Goal: Task Accomplishment & Management: Manage account settings

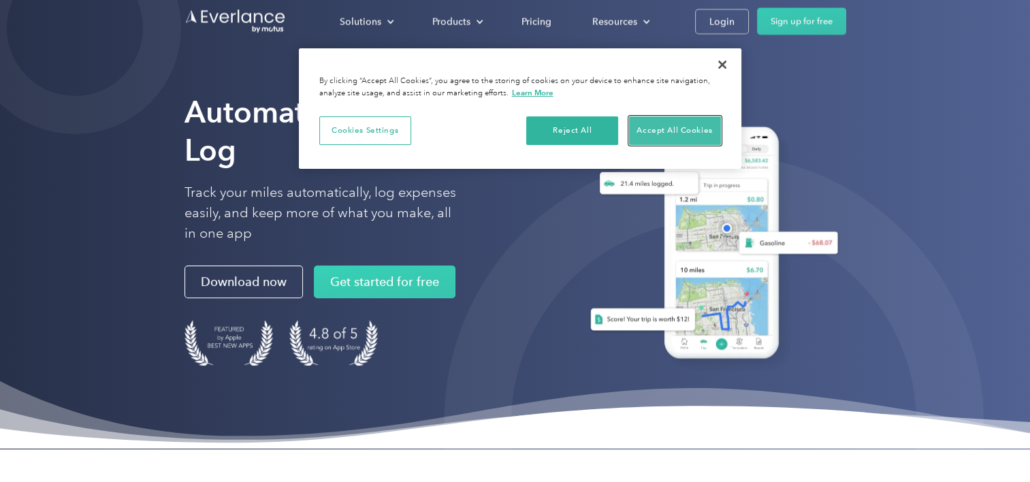
click at [651, 129] on button "Accept All Cookies" at bounding box center [675, 130] width 92 height 29
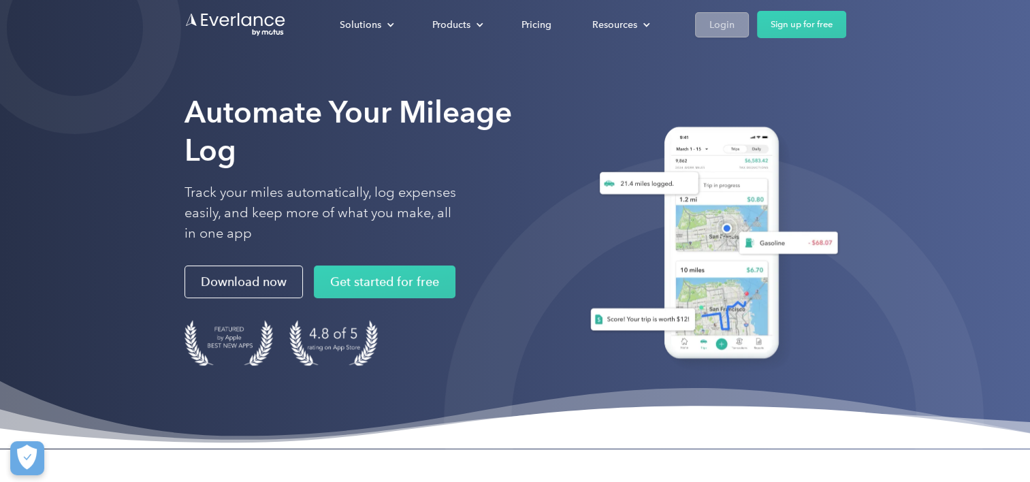
click at [718, 16] on div "Login" at bounding box center [722, 24] width 25 height 17
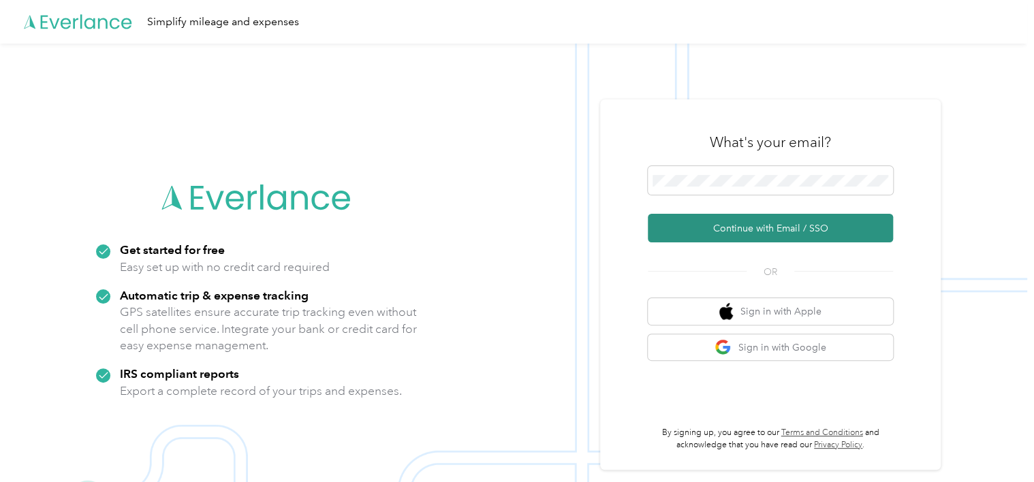
click at [821, 229] on button "Continue with Email / SSO" at bounding box center [770, 228] width 245 height 29
click at [828, 229] on button "Continue with Email / SSO" at bounding box center [770, 228] width 245 height 29
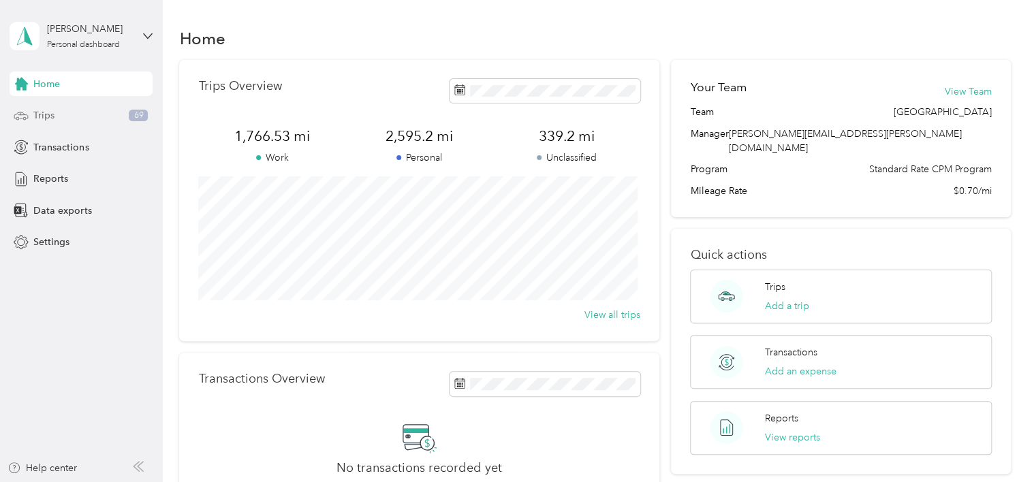
click at [46, 117] on span "Trips" at bounding box center [43, 115] width 21 height 14
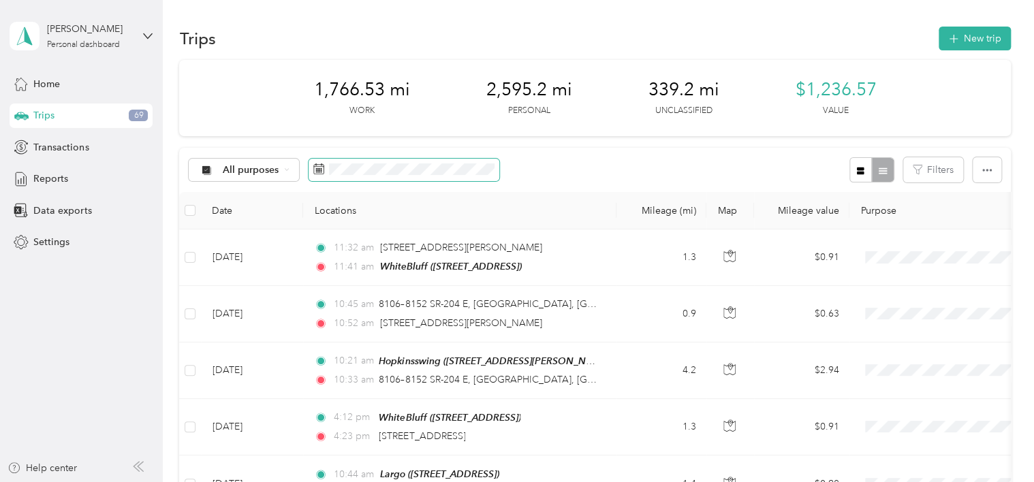
click at [317, 172] on rect at bounding box center [317, 171] width 1 height 1
click at [327, 173] on span at bounding box center [403, 170] width 191 height 23
click at [317, 170] on rect at bounding box center [317, 170] width 1 height 1
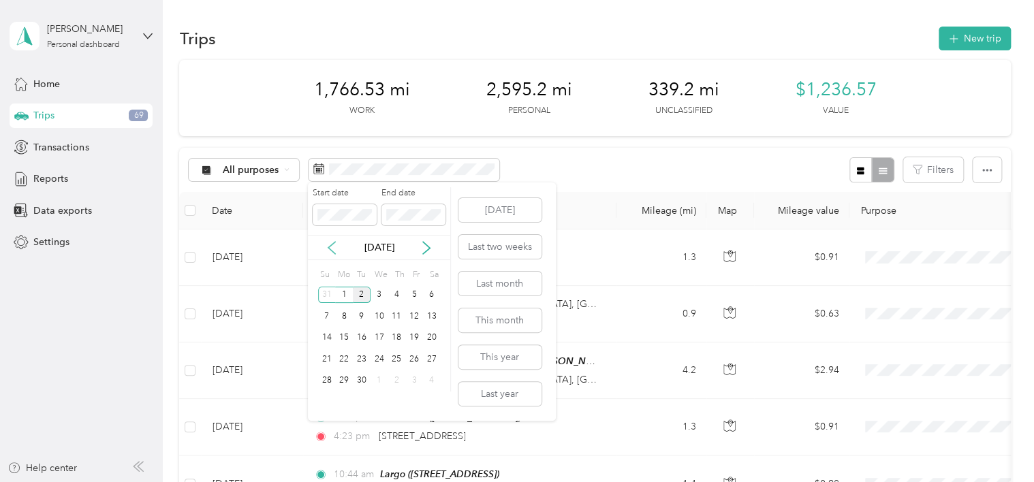
click at [329, 247] on icon at bounding box center [331, 248] width 7 height 12
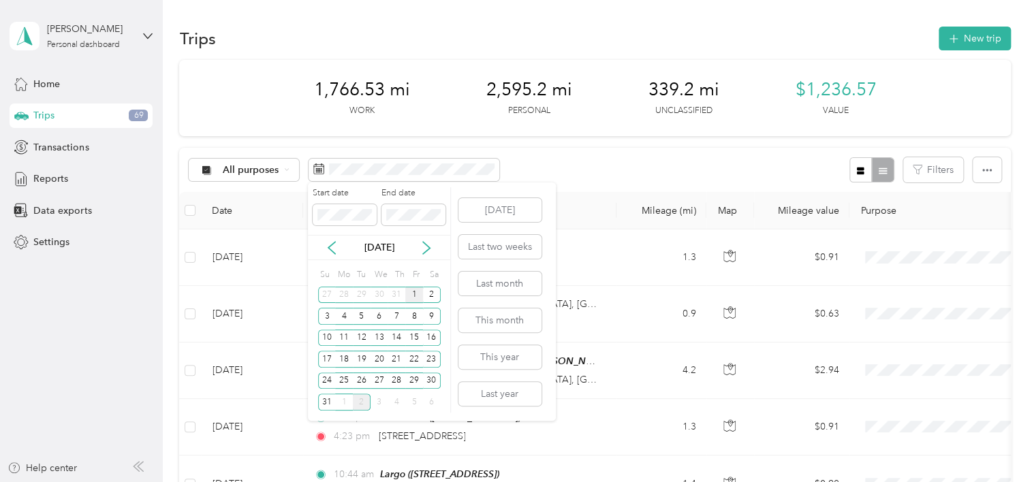
click at [412, 294] on div "1" at bounding box center [414, 295] width 18 height 17
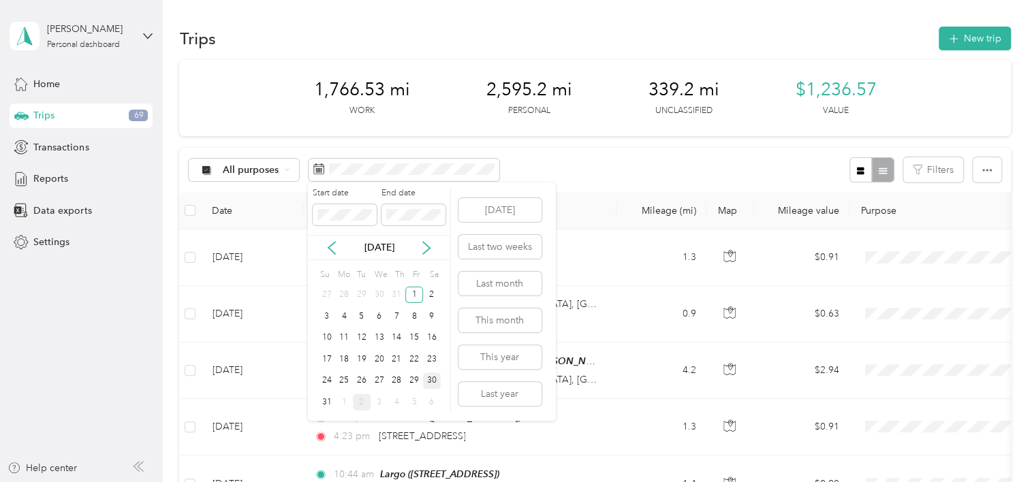
click at [432, 378] on div "30" at bounding box center [432, 381] width 18 height 17
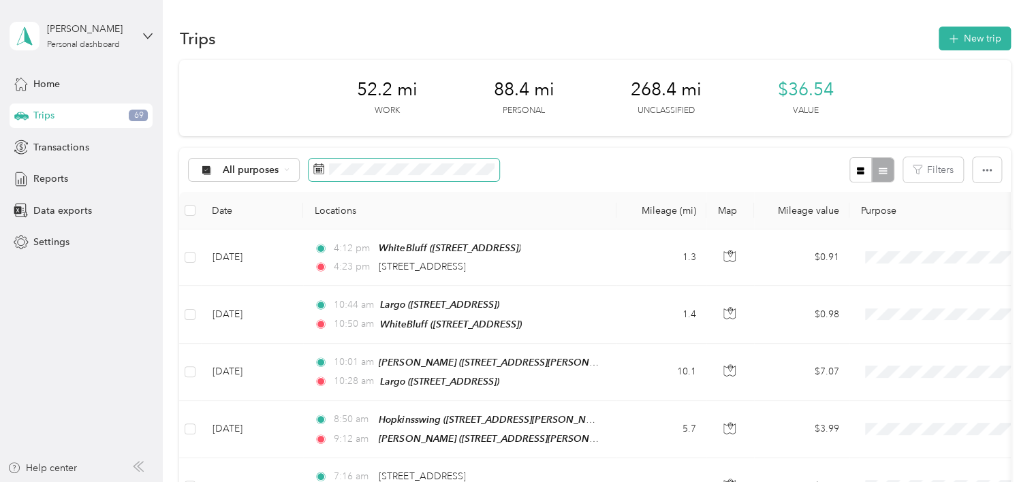
click at [316, 168] on icon at bounding box center [318, 168] width 11 height 11
click at [317, 167] on icon at bounding box center [318, 168] width 11 height 11
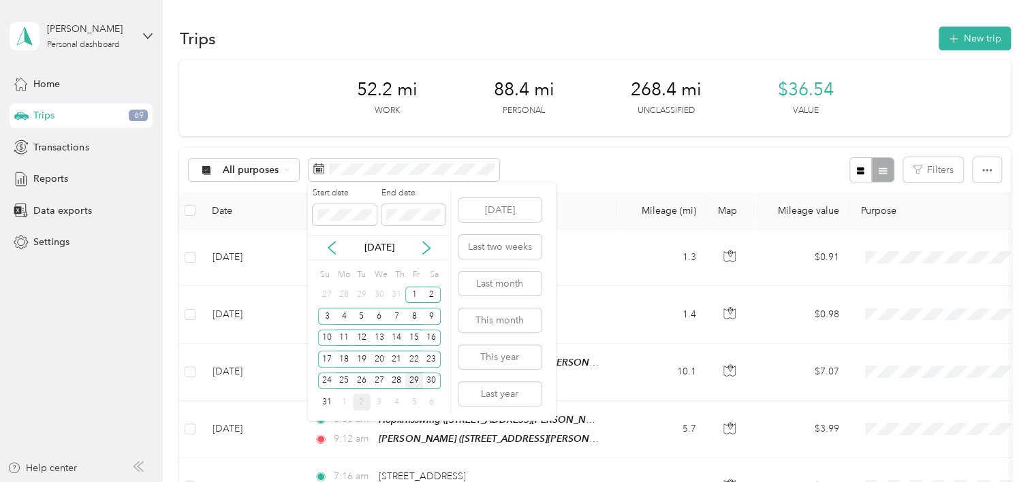
click at [414, 379] on div "29" at bounding box center [414, 381] width 18 height 17
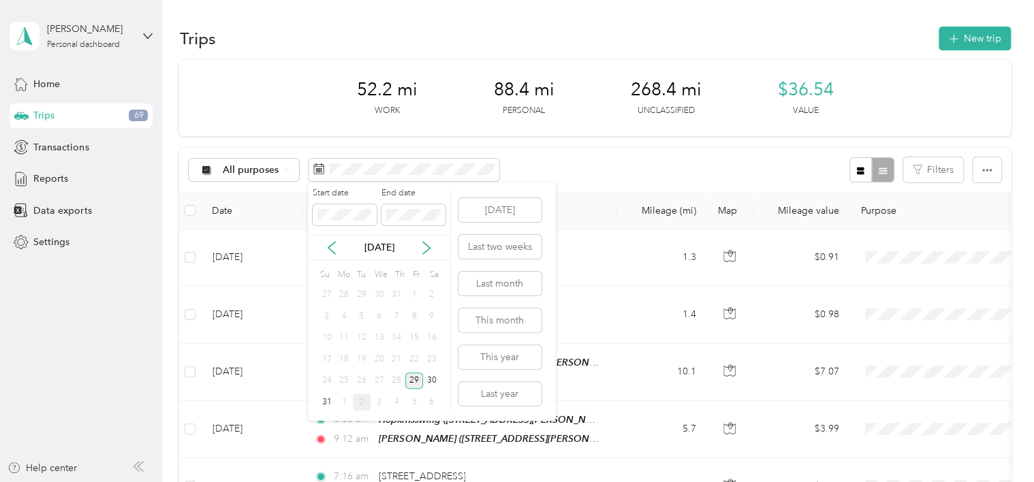
click at [414, 379] on div "29" at bounding box center [414, 381] width 18 height 17
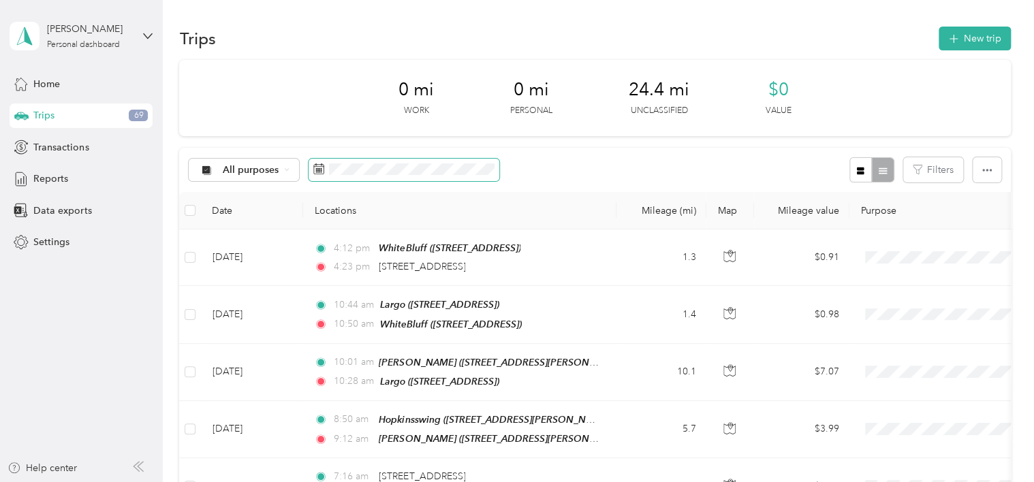
click at [319, 168] on icon at bounding box center [318, 168] width 11 height 11
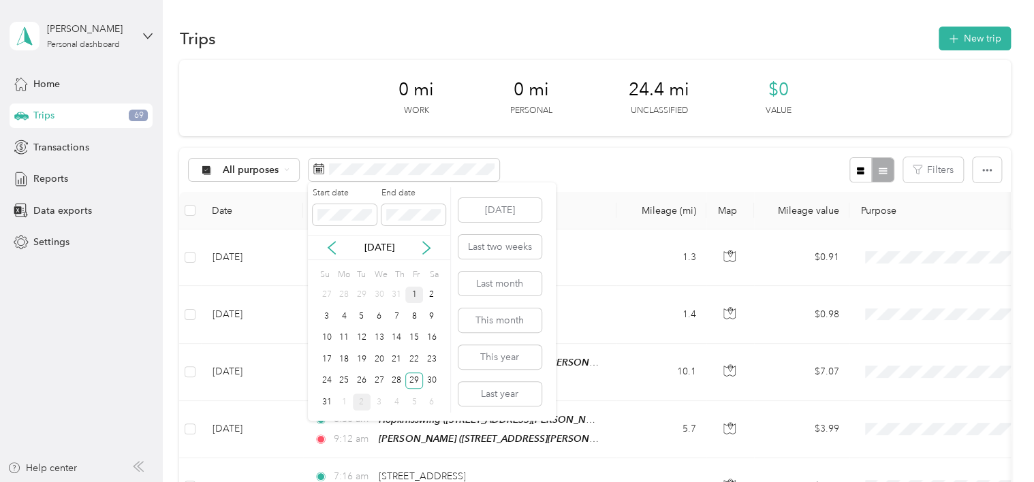
click at [415, 296] on div "1" at bounding box center [414, 295] width 18 height 17
click at [410, 382] on div "29" at bounding box center [414, 381] width 18 height 17
